Goal: Task Accomplishment & Management: Find specific page/section

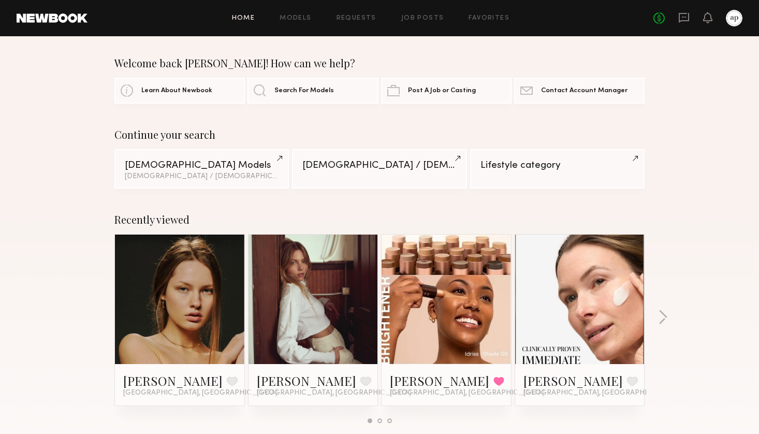
click at [739, 23] on div at bounding box center [734, 18] width 17 height 17
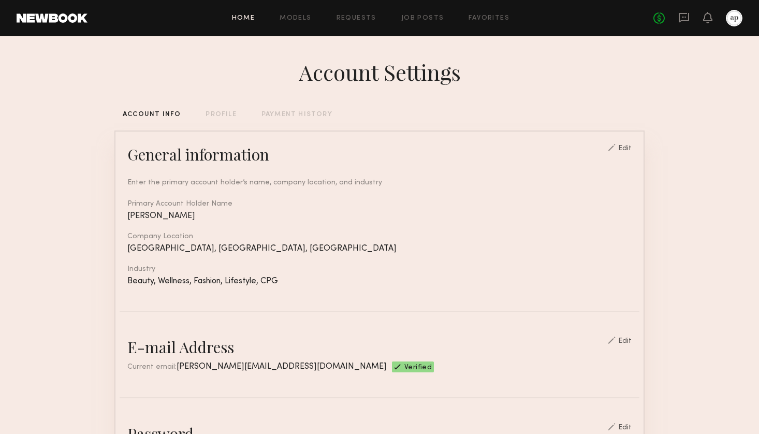
click at [250, 17] on link "Home" at bounding box center [243, 18] width 23 height 7
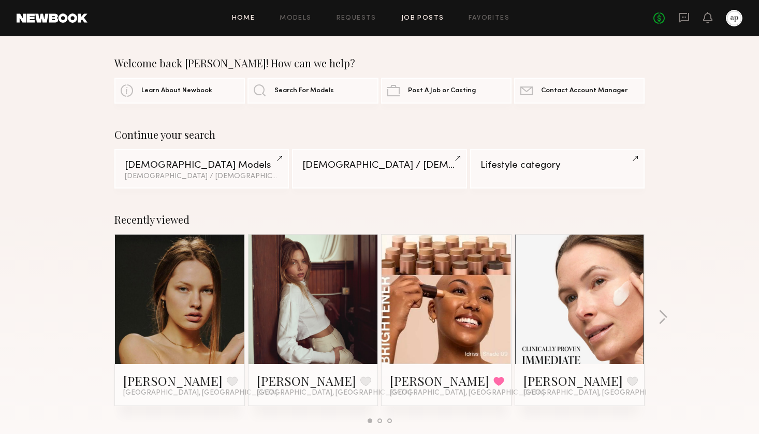
click at [426, 19] on link "Job Posts" at bounding box center [423, 18] width 43 height 7
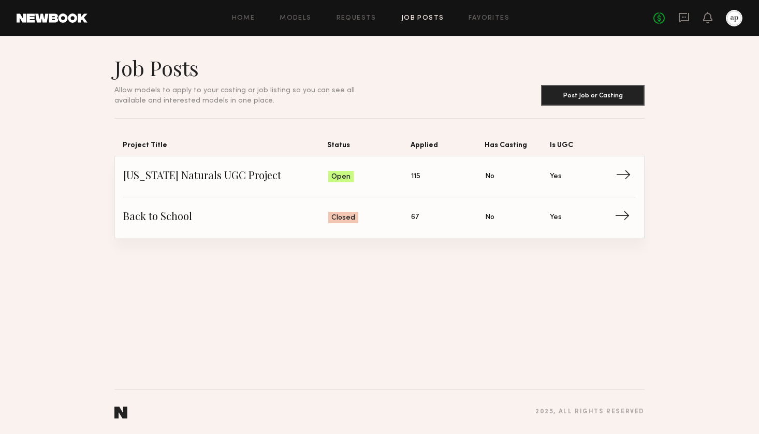
click at [626, 179] on span "→" at bounding box center [626, 177] width 21 height 16
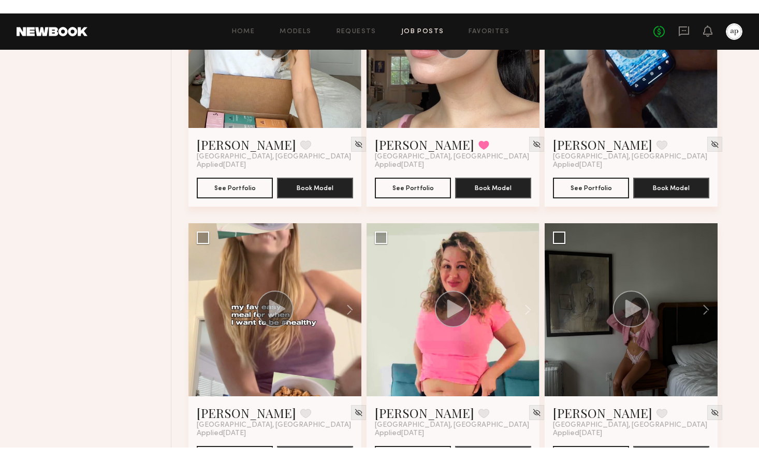
scroll to position [5883, 0]
